Goal: Task Accomplishment & Management: Manage account settings

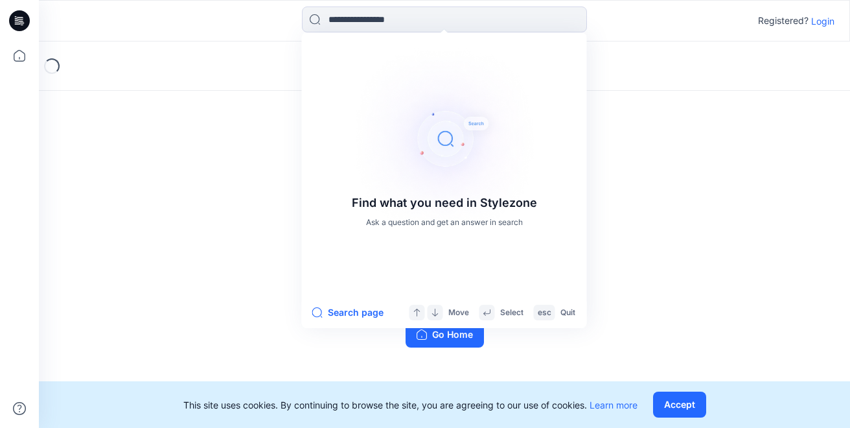
type input "*"
click at [342, 20] on input at bounding box center [444, 19] width 285 height 26
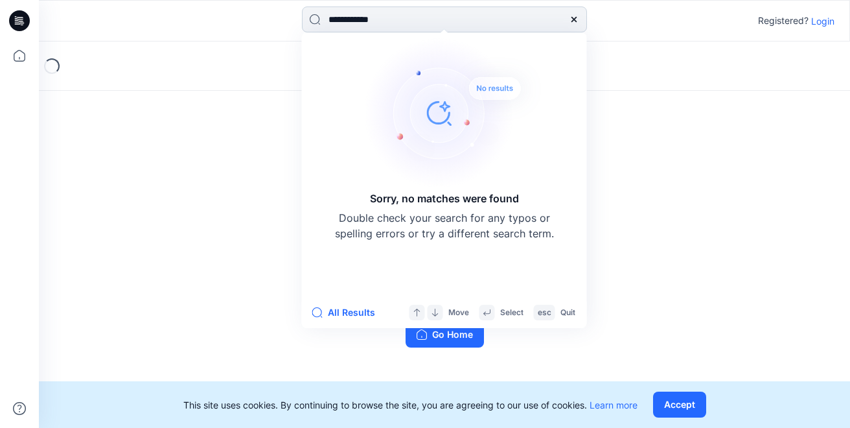
type input "**********"
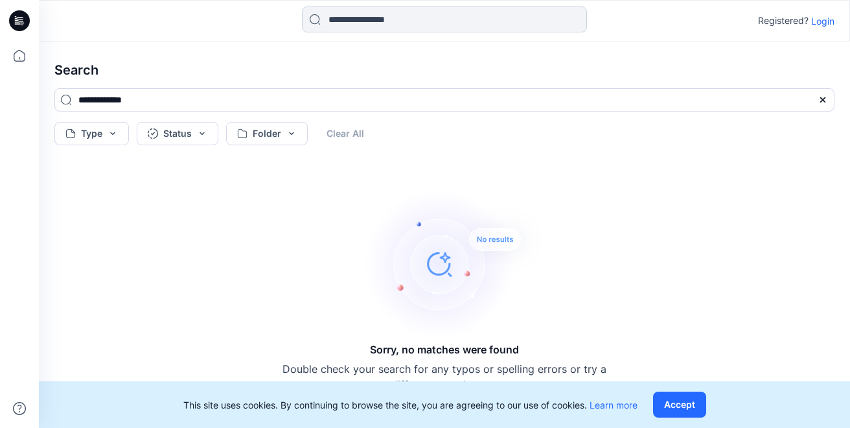
click at [384, 17] on input at bounding box center [444, 19] width 285 height 26
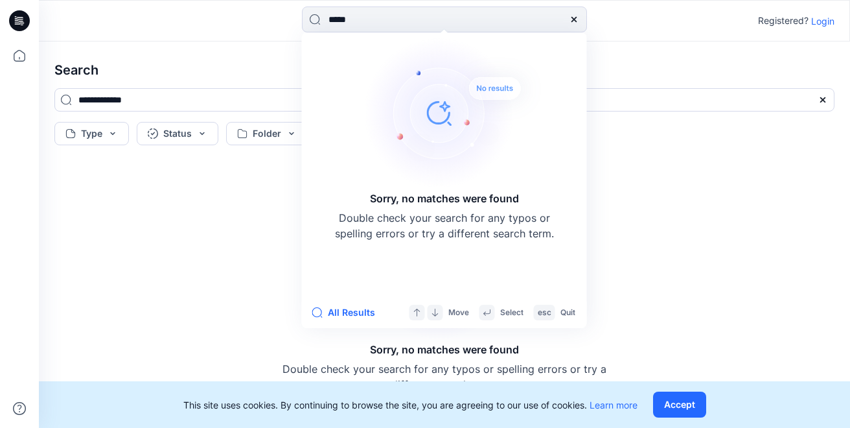
type input "******"
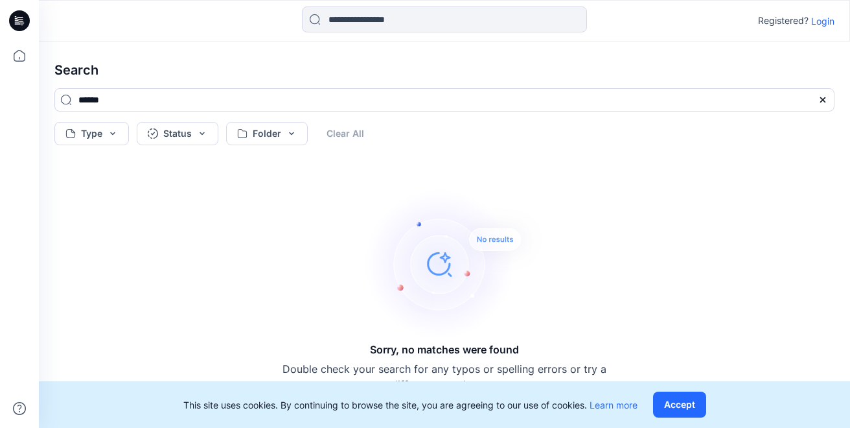
click at [17, 27] on icon at bounding box center [19, 20] width 21 height 21
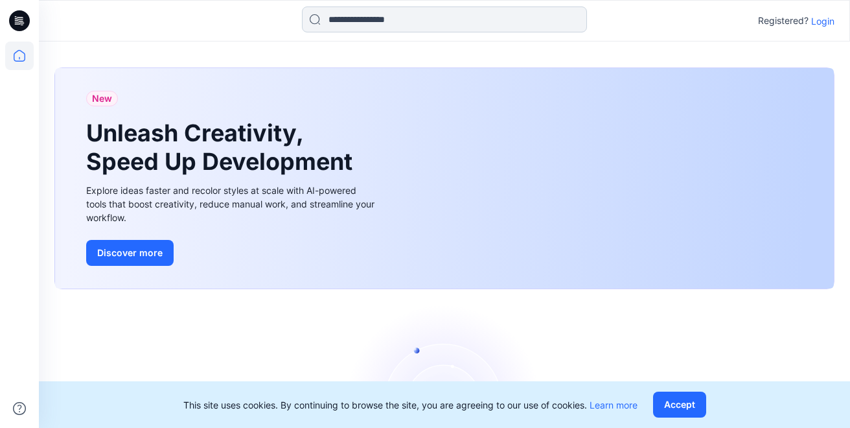
click at [354, 13] on input at bounding box center [444, 19] width 285 height 26
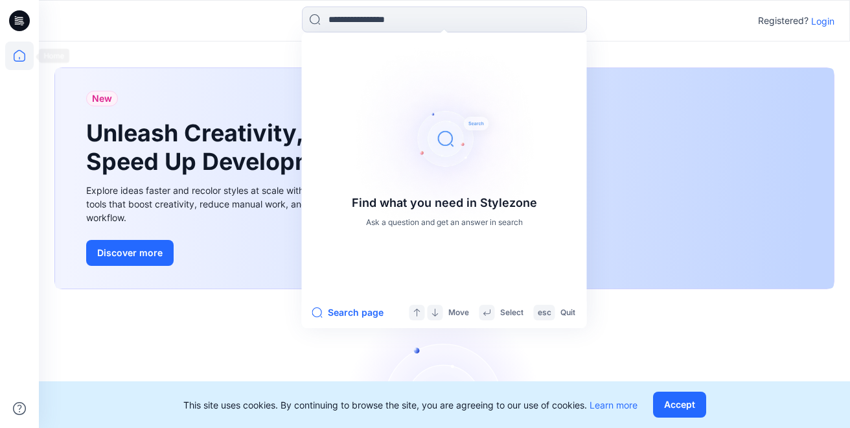
click at [14, 57] on icon at bounding box center [19, 55] width 29 height 29
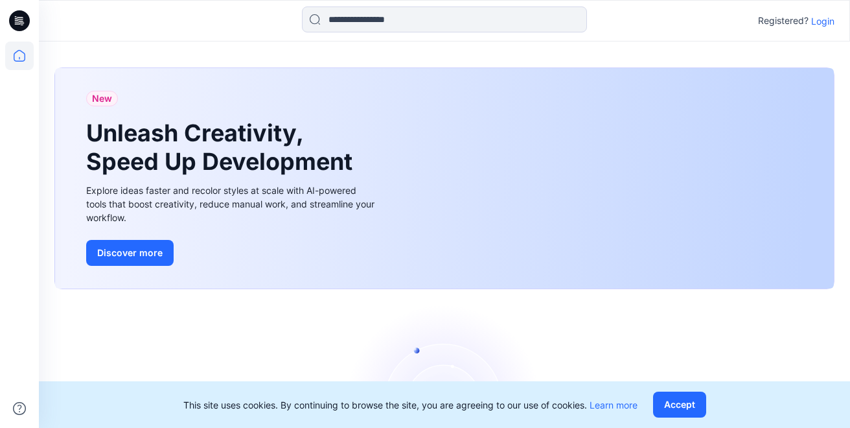
click at [14, 57] on icon at bounding box center [19, 55] width 29 height 29
click at [824, 24] on p "Login" at bounding box center [823, 21] width 23 height 14
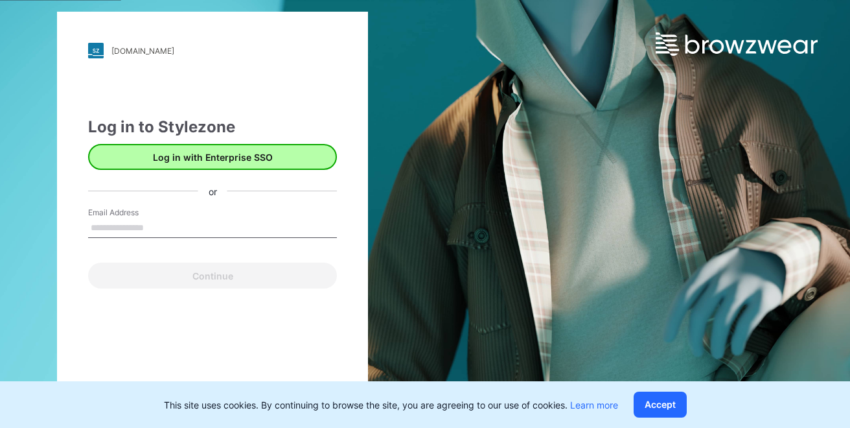
click at [244, 161] on button "Log in with Enterprise SSO" at bounding box center [212, 157] width 249 height 26
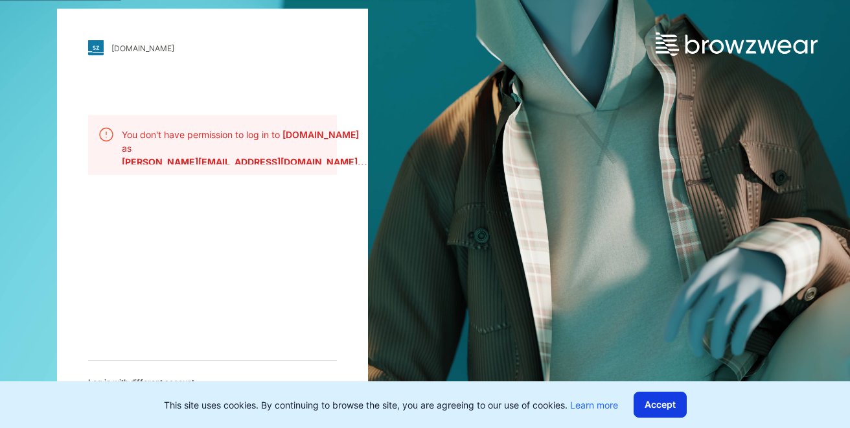
click at [665, 403] on button "Accept" at bounding box center [660, 405] width 53 height 26
